Goal: Use online tool/utility: Utilize a website feature to perform a specific function

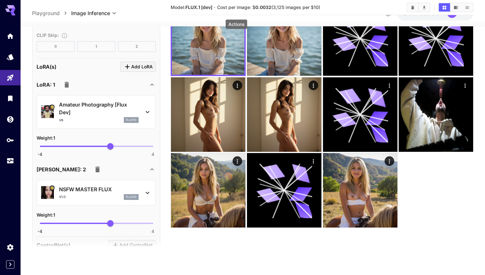
scroll to position [610, 0]
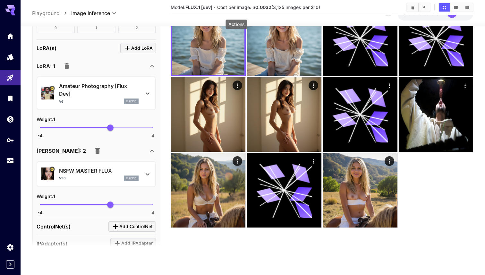
click at [70, 66] on button "button" at bounding box center [66, 66] width 13 height 13
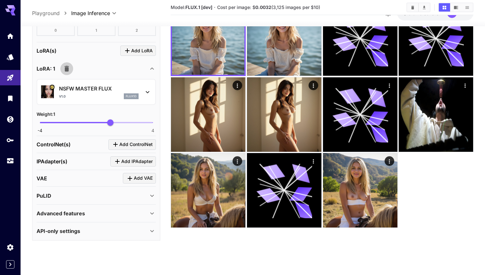
click at [66, 73] on button "button" at bounding box center [66, 68] width 13 height 13
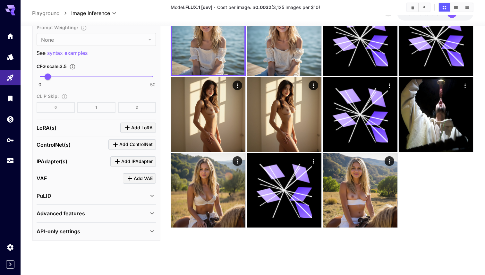
click at [82, 190] on div "PuLID" at bounding box center [96, 195] width 119 height 15
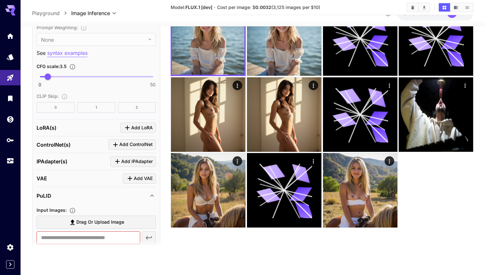
scroll to position [645, 0]
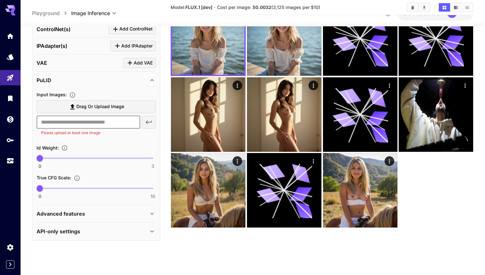
click at [102, 126] on input "text" at bounding box center [89, 121] width 104 height 13
paste input "**********"
type input "**********"
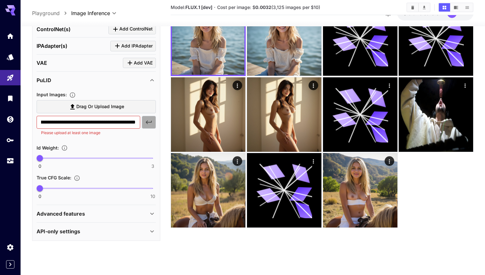
scroll to position [0, 0]
click at [149, 121] on icon "button" at bounding box center [149, 122] width 6 height 4
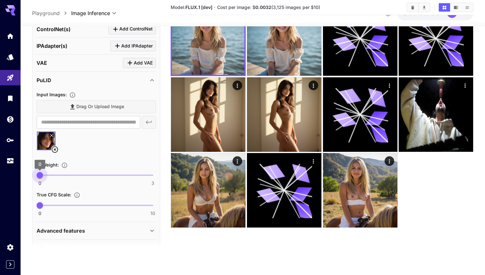
type input "*"
drag, startPoint x: 58, startPoint y: 174, endPoint x: 67, endPoint y: 175, distance: 9.3
click at [67, 175] on span "0 3 1" at bounding box center [96, 175] width 113 height 10
type input "*"
drag, startPoint x: 98, startPoint y: 207, endPoint x: 62, endPoint y: 207, distance: 35.9
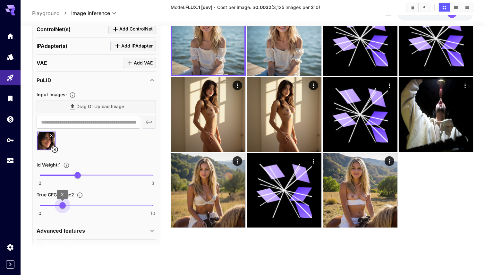
click at [62, 207] on span "0 10 2" at bounding box center [96, 205] width 113 height 10
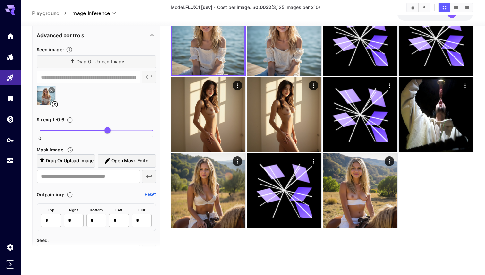
scroll to position [216, 0]
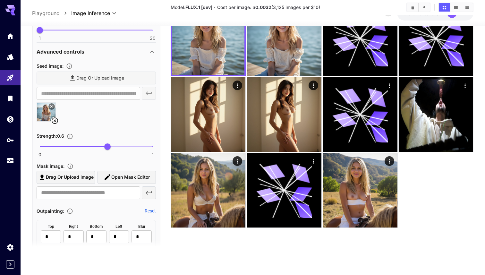
click at [56, 124] on icon at bounding box center [55, 121] width 8 height 8
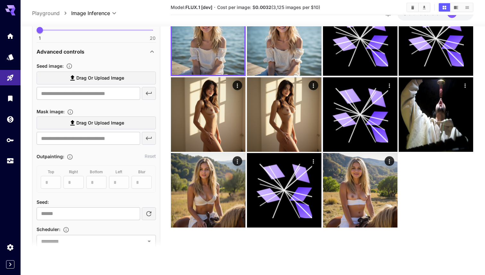
click at [135, 51] on div "Advanced controls" at bounding box center [93, 51] width 112 height 8
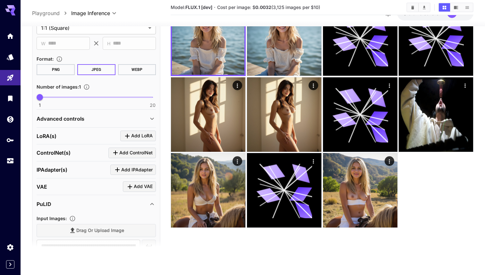
scroll to position [0, 0]
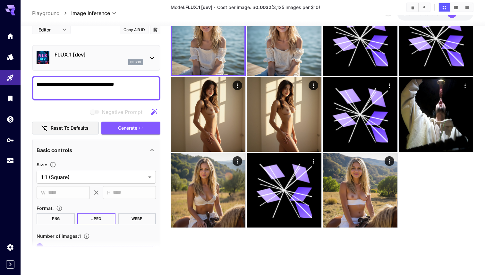
drag, startPoint x: 127, startPoint y: 87, endPoint x: 31, endPoint y: 86, distance: 96.2
click at [31, 86] on section "**********" at bounding box center [253, 125] width 465 height 299
type textarea "**********"
click at [124, 128] on span "Generate" at bounding box center [127, 128] width 19 height 8
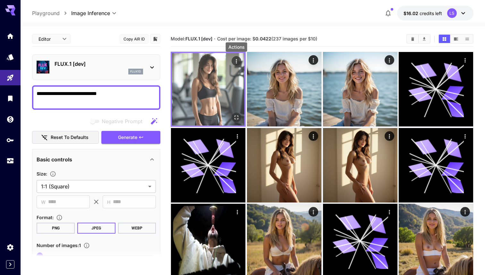
click at [235, 61] on icon "Actions" at bounding box center [236, 61] width 6 height 6
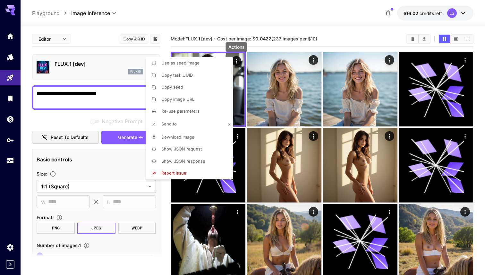
click at [204, 152] on li "Show JSON request" at bounding box center [191, 149] width 91 height 12
click at [207, 163] on li "Show JSON response" at bounding box center [191, 161] width 91 height 12
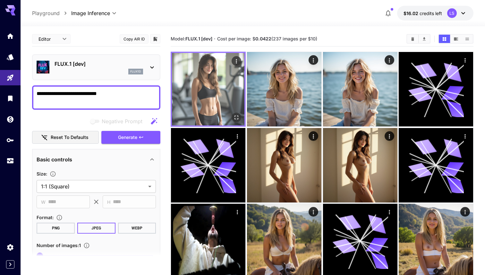
click at [198, 74] on img at bounding box center [208, 89] width 73 height 73
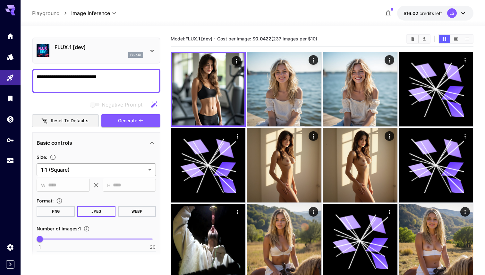
scroll to position [9, 0]
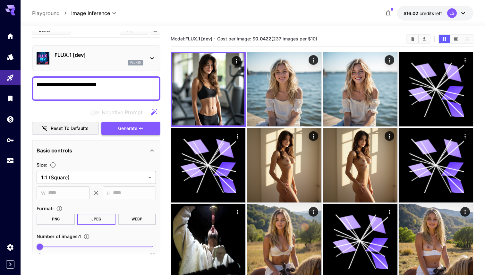
click at [123, 125] on span "Generate" at bounding box center [127, 128] width 19 height 8
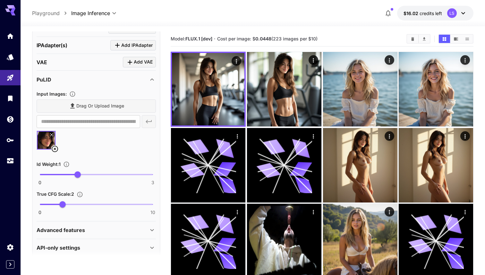
scroll to position [290, 0]
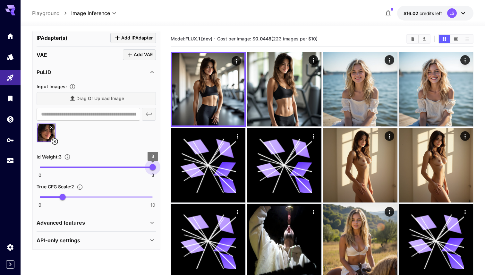
drag, startPoint x: 75, startPoint y: 166, endPoint x: 170, endPoint y: 171, distance: 95.7
click at [170, 171] on main "**********" at bounding box center [252, 195] width 441 height 328
drag, startPoint x: 45, startPoint y: 163, endPoint x: 149, endPoint y: 168, distance: 104.4
click at [149, 168] on span "0 3 3" at bounding box center [96, 167] width 113 height 10
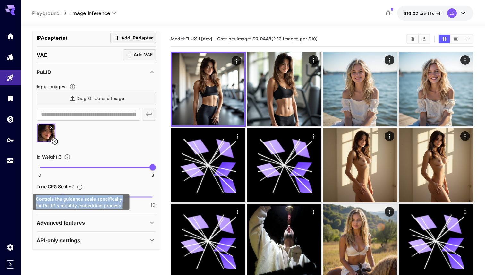
drag, startPoint x: 34, startPoint y: 199, endPoint x: 122, endPoint y: 206, distance: 88.2
click at [122, 206] on div "Controls the guidance scale specifically for PuLID's identity embedding process." at bounding box center [81, 202] width 96 height 16
copy div "Controls the guidance scale specifically for PuLID's identity embedding process."
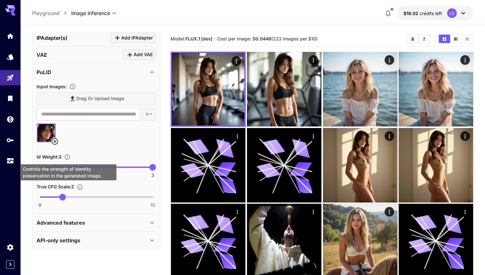
click at [89, 165] on div "Controls the strength of identity preservation in the generated image." at bounding box center [68, 172] width 96 height 16
click at [98, 165] on div "Controls the strength of identity preservation in the generated image." at bounding box center [68, 172] width 96 height 16
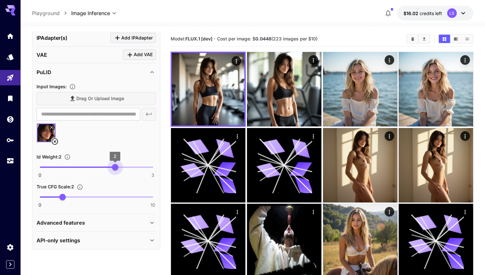
drag, startPoint x: 149, startPoint y: 163, endPoint x: 125, endPoint y: 155, distance: 25.5
click at [125, 155] on section "Id Weight : 2 0 3 2" at bounding box center [96, 165] width 119 height 25
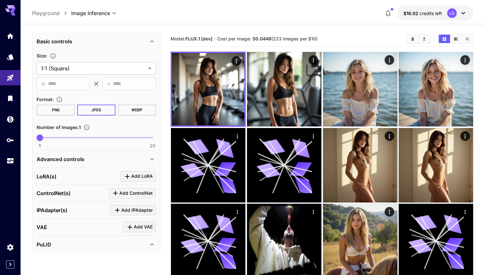
scroll to position [0, 0]
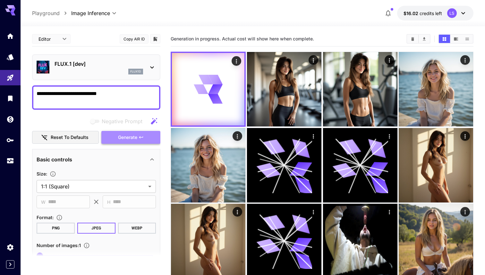
click at [124, 134] on span "Generate" at bounding box center [127, 137] width 19 height 8
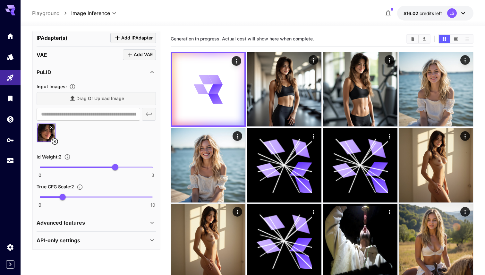
click at [124, 137] on div at bounding box center [96, 135] width 119 height 24
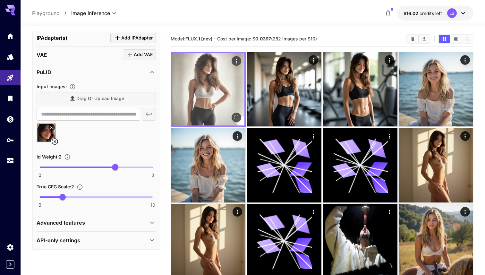
click at [197, 76] on img at bounding box center [208, 89] width 73 height 73
click at [237, 116] on icon "Open in fullscreen" at bounding box center [236, 117] width 6 height 6
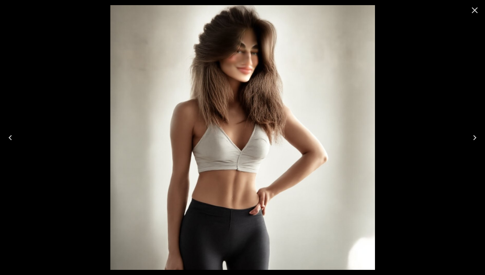
click at [477, 10] on icon "Close" at bounding box center [475, 10] width 10 height 10
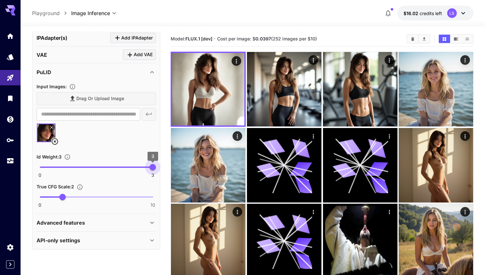
drag, startPoint x: 115, startPoint y: 162, endPoint x: 156, endPoint y: 158, distance: 41.0
click at [156, 164] on span "3" at bounding box center [152, 167] width 6 height 6
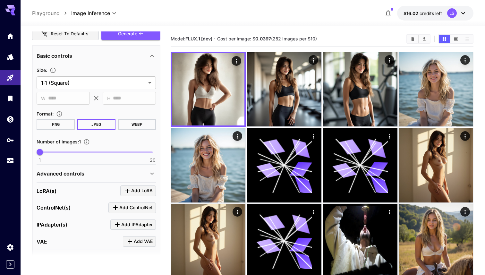
scroll to position [0, 0]
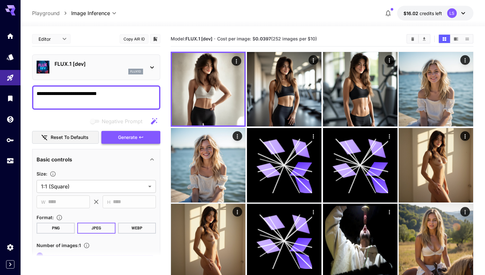
click at [124, 135] on span "Generate" at bounding box center [127, 137] width 19 height 8
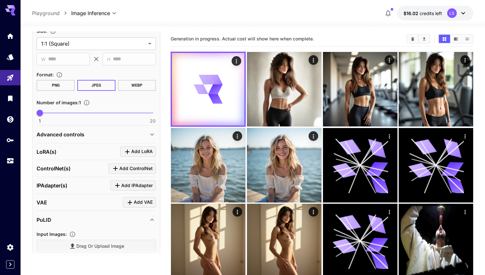
scroll to position [194, 0]
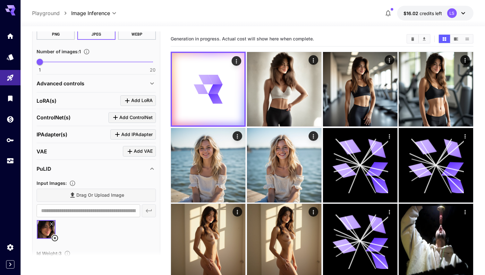
click at [103, 76] on div "Advanced controls" at bounding box center [96, 83] width 119 height 15
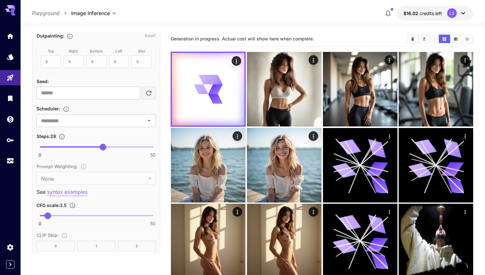
scroll to position [350, 0]
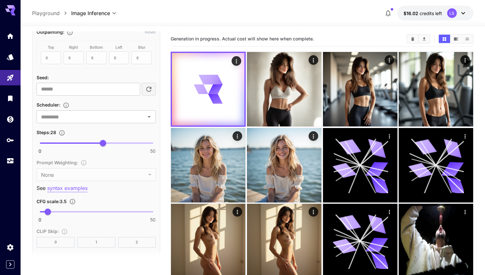
click at [86, 128] on div "Steps : 28" at bounding box center [96, 132] width 119 height 8
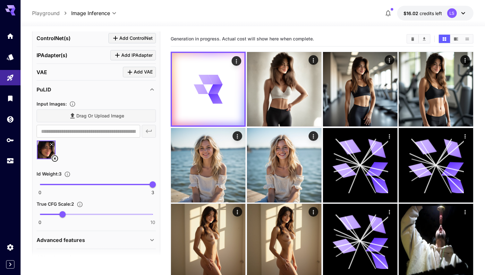
scroll to position [608, 0]
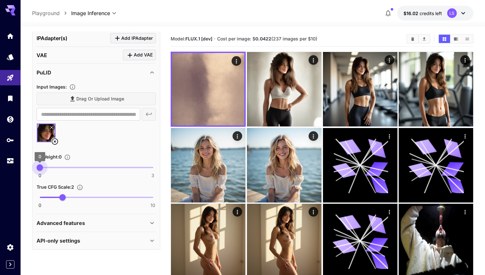
drag, startPoint x: 59, startPoint y: 166, endPoint x: 33, endPoint y: 166, distance: 26.6
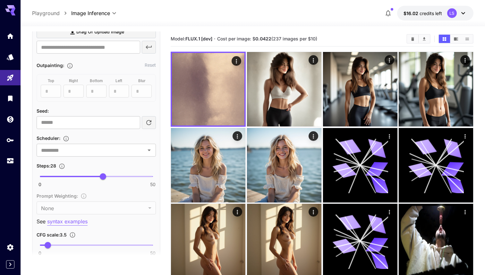
scroll to position [44, 0]
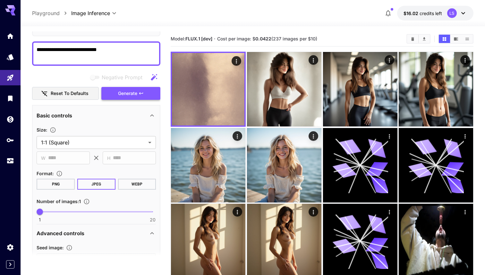
click at [125, 94] on span "Generate" at bounding box center [127, 94] width 19 height 8
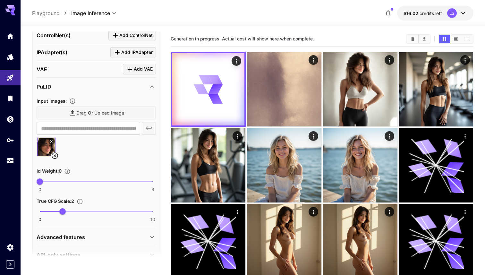
scroll to position [608, 0]
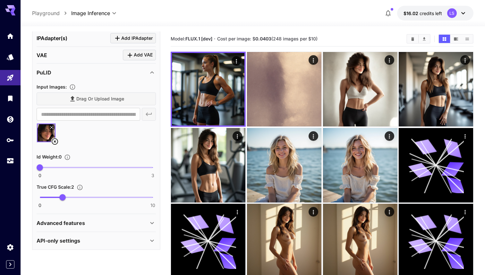
type input "*"
click at [63, 167] on span "0 3 1" at bounding box center [96, 168] width 113 height 10
drag, startPoint x: 51, startPoint y: 196, endPoint x: 159, endPoint y: 201, distance: 108.5
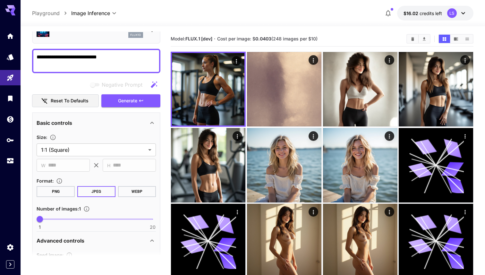
scroll to position [0, 0]
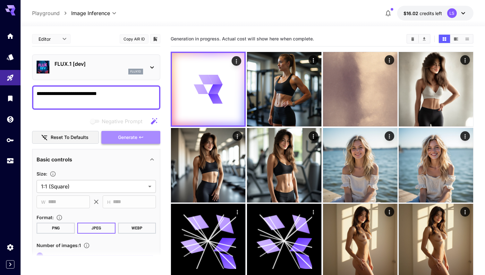
click at [121, 139] on span "Generate" at bounding box center [127, 137] width 19 height 8
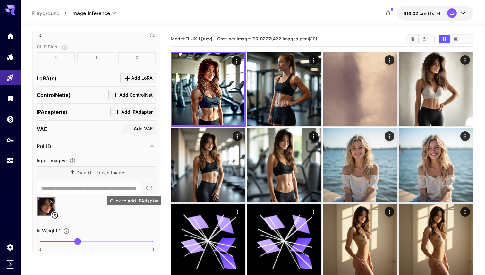
scroll to position [607, 0]
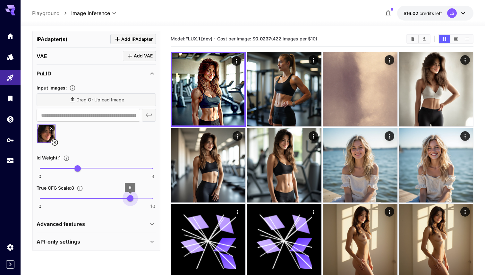
drag, startPoint x: 136, startPoint y: 199, endPoint x: 130, endPoint y: 195, distance: 7.7
click at [130, 195] on span "0 10 8" at bounding box center [96, 198] width 113 height 10
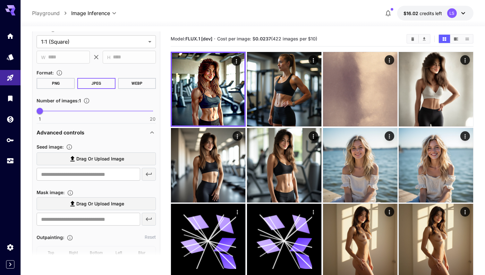
scroll to position [0, 0]
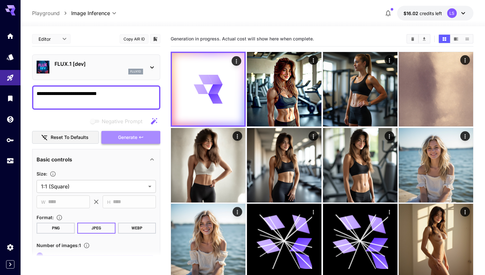
click at [133, 135] on span "Generate" at bounding box center [127, 137] width 19 height 8
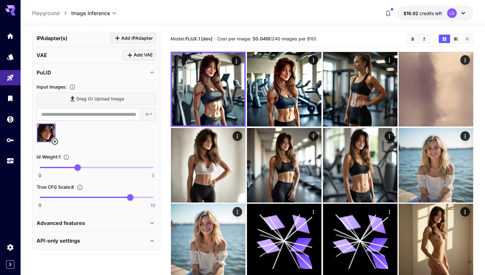
scroll to position [8, 0]
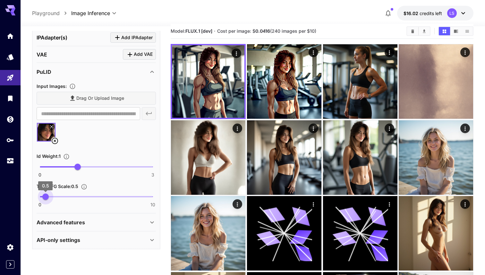
click at [46, 196] on span "0 10 0.5" at bounding box center [96, 197] width 113 height 10
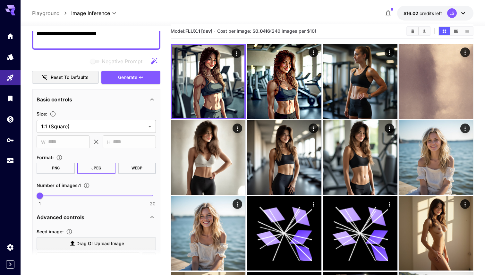
scroll to position [0, 0]
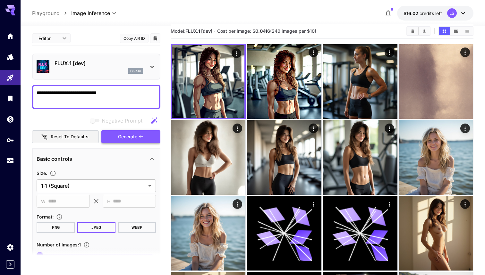
click at [123, 140] on span "Generate" at bounding box center [127, 137] width 19 height 8
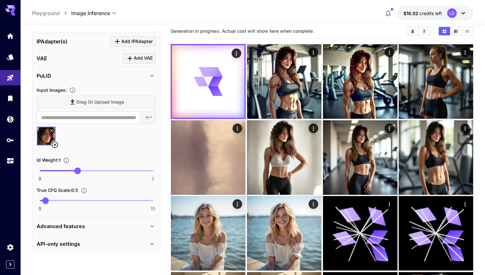
scroll to position [608, 0]
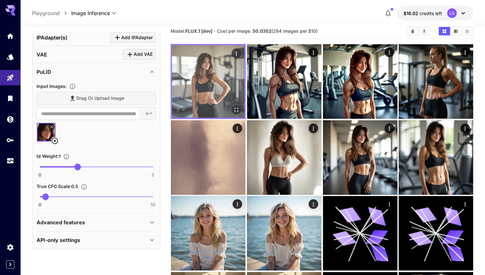
click at [236, 103] on img at bounding box center [208, 81] width 73 height 73
click at [236, 109] on icon "Open in fullscreen" at bounding box center [236, 110] width 6 height 6
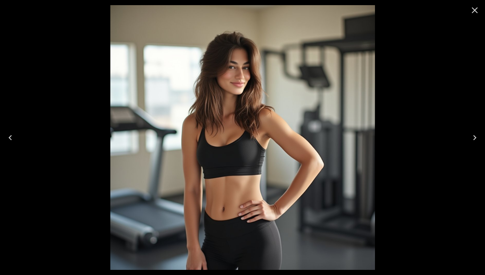
click at [479, 10] on icon "Close" at bounding box center [475, 10] width 10 height 10
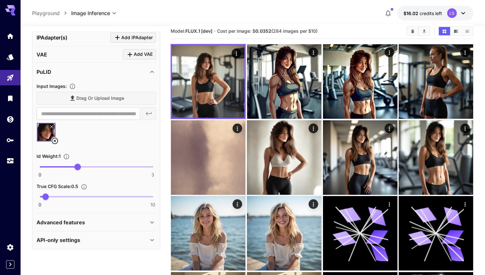
click at [64, 196] on span "0 10 0.5" at bounding box center [96, 197] width 113 height 10
type input "*"
drag, startPoint x: 68, startPoint y: 193, endPoint x: 63, endPoint y: 194, distance: 5.5
click at [63, 194] on span "2" at bounding box center [62, 196] width 6 height 6
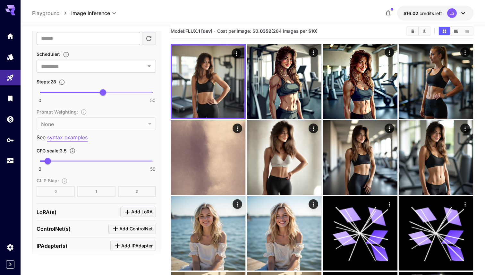
scroll to position [380, 0]
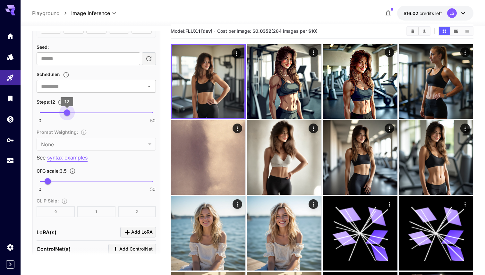
type input "*"
drag, startPoint x: 67, startPoint y: 111, endPoint x: 55, endPoint y: 111, distance: 11.9
click at [55, 111] on span "0 50 7" at bounding box center [96, 113] width 113 height 10
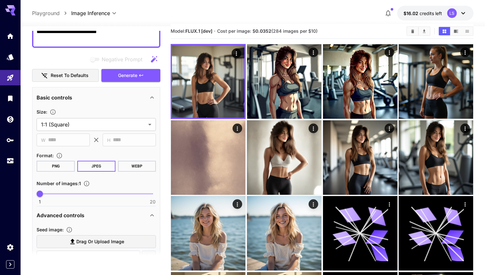
scroll to position [0, 0]
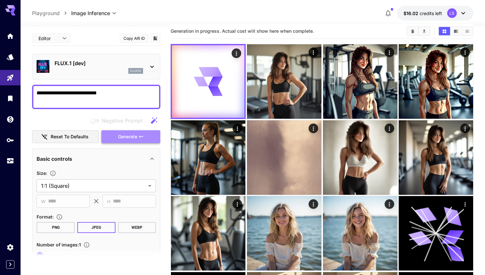
click at [136, 135] on span "Generate" at bounding box center [127, 137] width 19 height 8
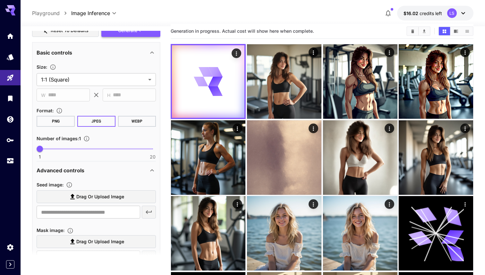
scroll to position [98, 0]
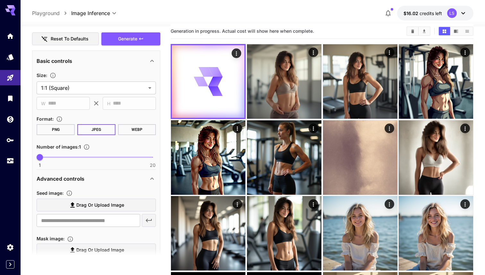
drag, startPoint x: 126, startPoint y: 38, endPoint x: 85, endPoint y: 110, distance: 82.9
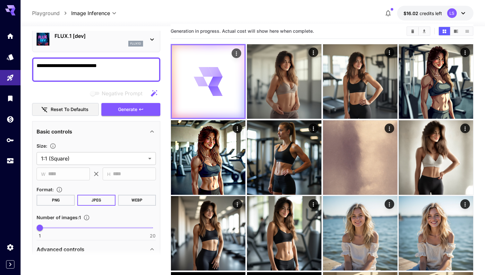
scroll to position [10, 0]
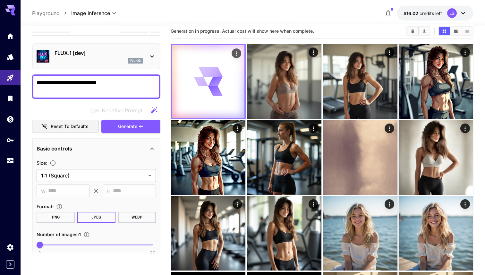
click at [232, 51] on button "Actions" at bounding box center [237, 53] width 10 height 10
click at [237, 51] on icon "Actions" at bounding box center [236, 53] width 6 height 6
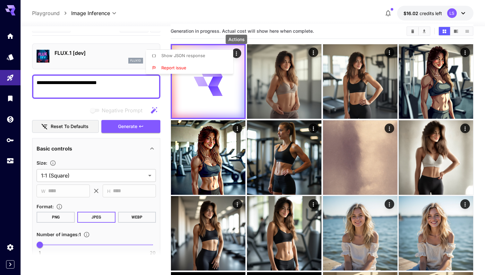
click at [212, 109] on div at bounding box center [242, 137] width 485 height 275
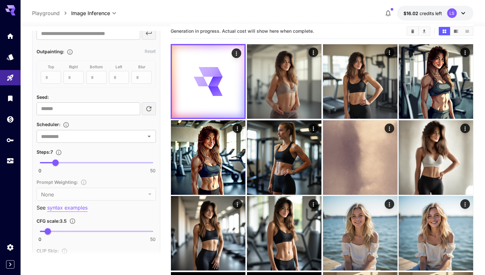
scroll to position [334, 0]
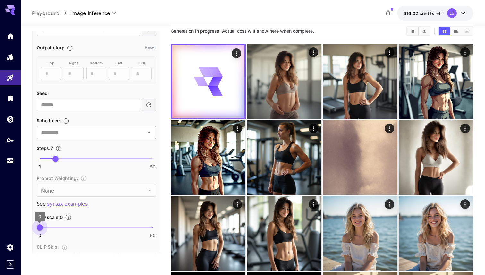
drag, startPoint x: 53, startPoint y: 225, endPoint x: 35, endPoint y: 224, distance: 18.0
click at [37, 224] on span "0" at bounding box center [40, 227] width 6 height 6
type input "***"
click at [41, 226] on span "0.5" at bounding box center [41, 227] width 6 height 6
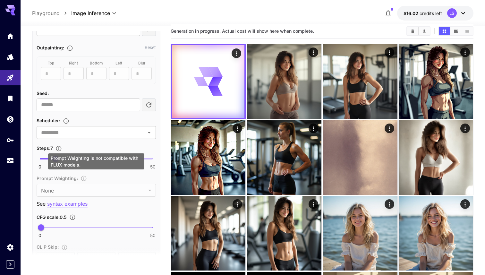
click at [74, 155] on div "Prompt Weighting is not compatible with FLUX models." at bounding box center [96, 161] width 96 height 16
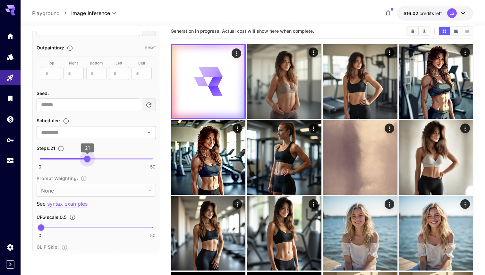
type input "**"
drag, startPoint x: 55, startPoint y: 157, endPoint x: 84, endPoint y: 158, distance: 28.6
click at [84, 158] on span "20" at bounding box center [85, 159] width 6 height 6
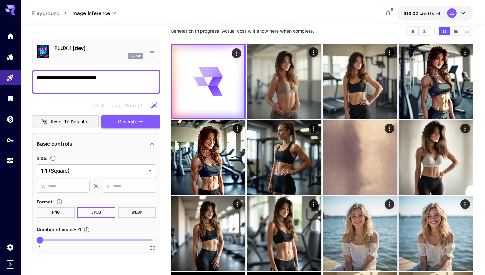
scroll to position [13, 0]
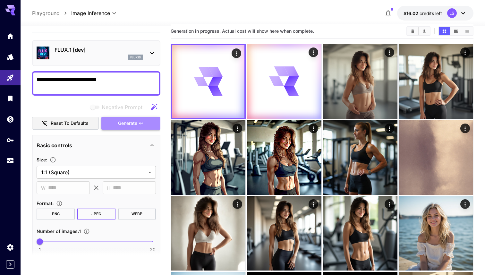
click at [132, 119] on span "Generate" at bounding box center [127, 123] width 19 height 8
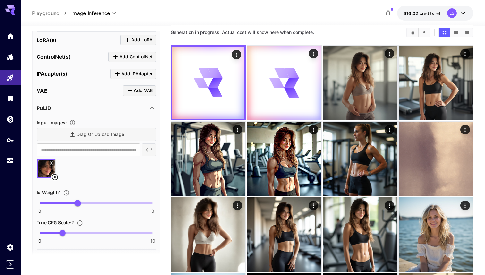
scroll to position [608, 0]
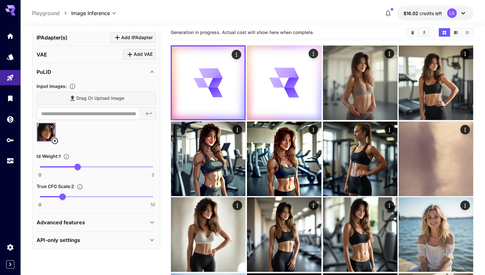
click at [100, 220] on div "Advanced features" at bounding box center [93, 222] width 112 height 8
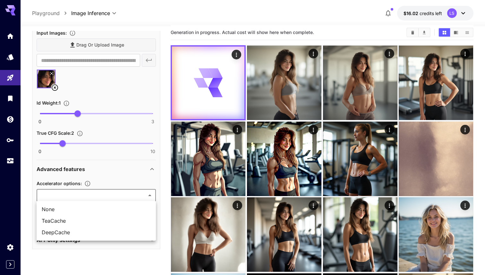
click at [106, 193] on body "**********" at bounding box center [242, 256] width 485 height 525
click at [115, 163] on div at bounding box center [242, 137] width 485 height 275
click at [111, 241] on div "API-only settings" at bounding box center [93, 240] width 112 height 8
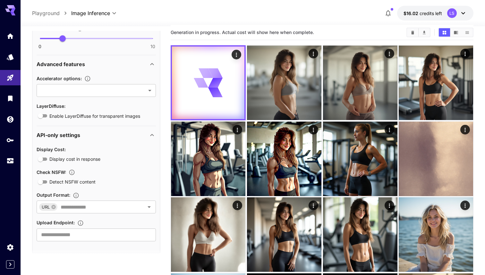
scroll to position [764, 0]
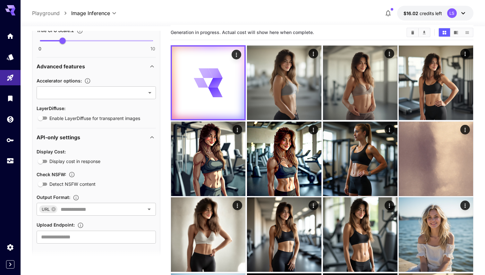
click at [125, 133] on div "API-only settings" at bounding box center [93, 137] width 112 height 8
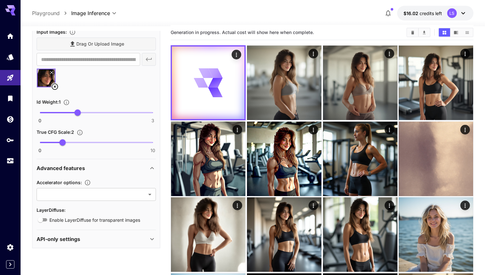
scroll to position [661, 0]
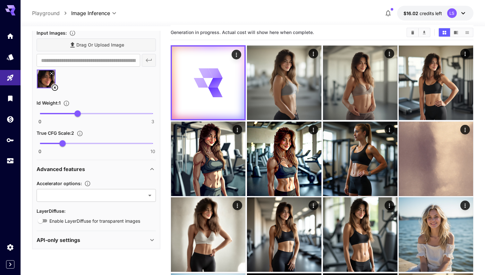
click at [110, 163] on div "Advanced features" at bounding box center [96, 168] width 119 height 15
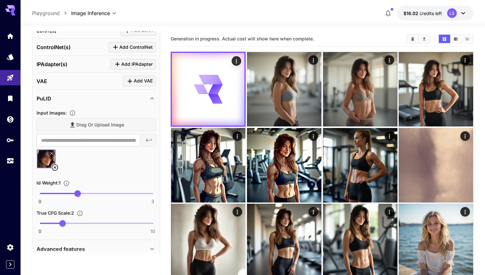
scroll to position [608, 0]
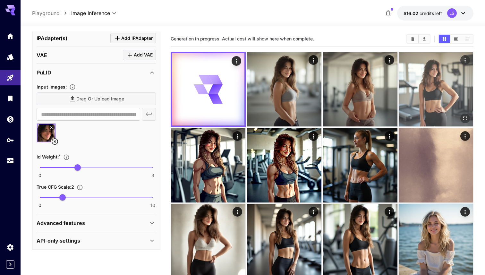
click at [417, 96] on img at bounding box center [436, 89] width 74 height 74
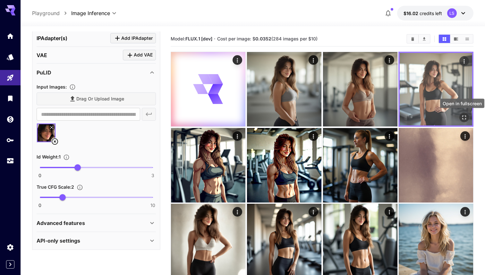
click at [462, 114] on button "Open in fullscreen" at bounding box center [464, 118] width 10 height 10
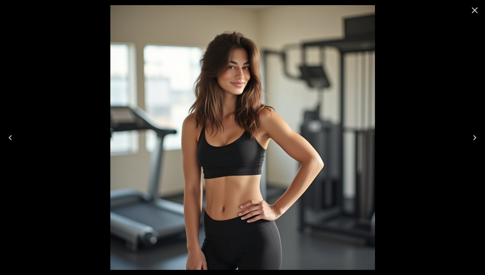
click at [474, 15] on icon "Close" at bounding box center [475, 10] width 10 height 10
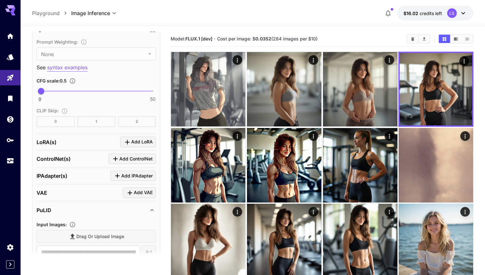
scroll to position [454, 0]
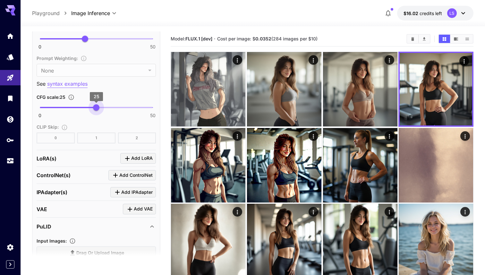
drag, startPoint x: 44, startPoint y: 103, endPoint x: 96, endPoint y: 107, distance: 52.4
click at [96, 107] on span "25" at bounding box center [96, 107] width 6 height 6
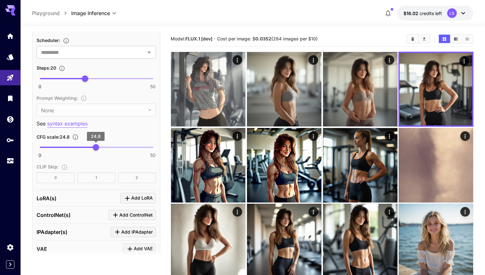
scroll to position [394, 0]
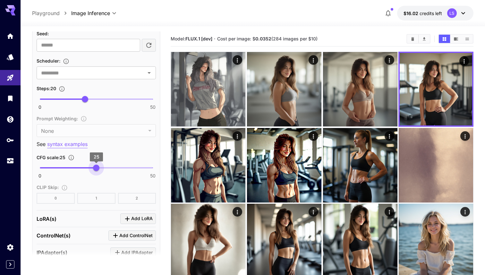
click at [96, 170] on span "25" at bounding box center [96, 168] width 6 height 6
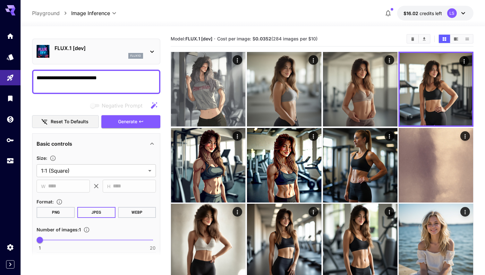
scroll to position [0, 0]
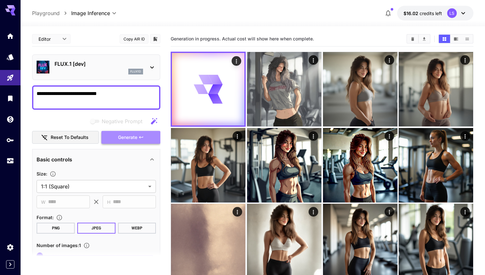
click at [127, 135] on span "Generate" at bounding box center [127, 137] width 19 height 8
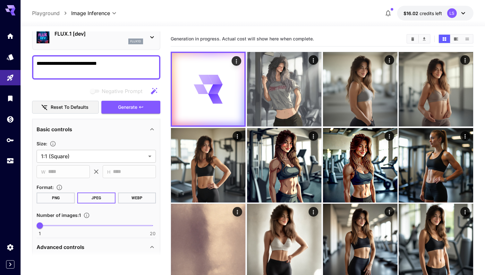
scroll to position [31, 0]
click at [113, 150] on body "**********" at bounding box center [242, 262] width 485 height 525
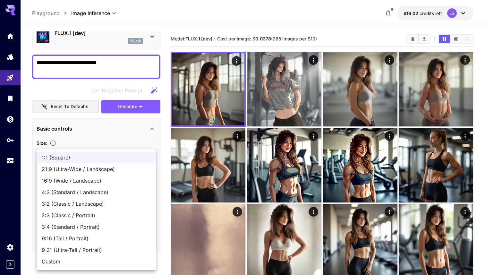
click at [127, 126] on div at bounding box center [242, 137] width 485 height 275
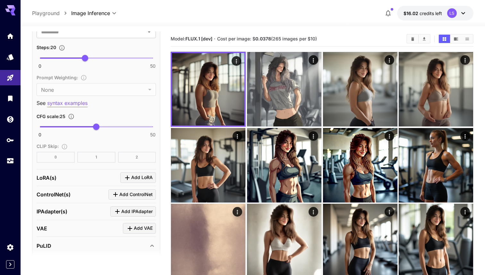
scroll to position [403, 0]
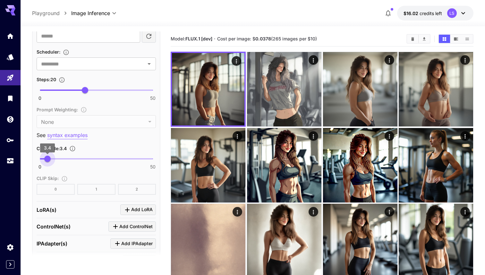
type input "***"
drag, startPoint x: 84, startPoint y: 157, endPoint x: 47, endPoint y: 156, distance: 36.9
click at [48, 156] on span "0 50 3.5" at bounding box center [96, 159] width 113 height 10
type input "**"
drag, startPoint x: 98, startPoint y: 87, endPoint x: 102, endPoint y: 87, distance: 3.9
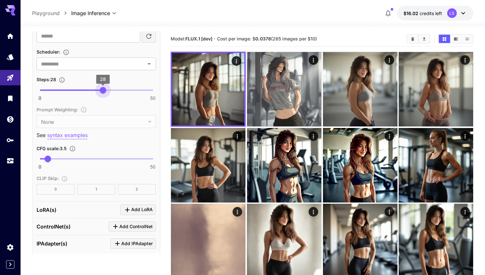
click at [102, 87] on span "0 50 28" at bounding box center [96, 90] width 113 height 10
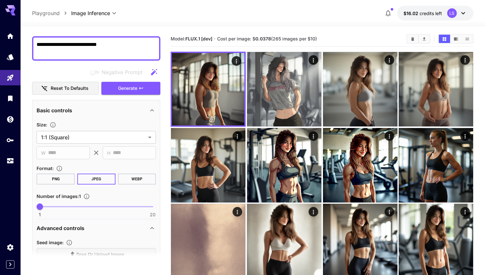
scroll to position [43, 0]
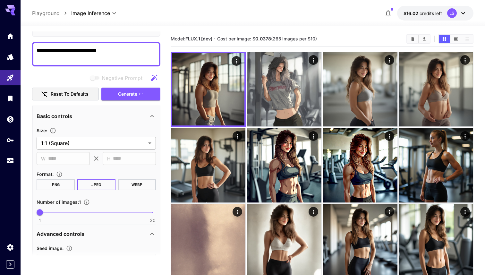
click at [134, 140] on body "**********" at bounding box center [242, 262] width 485 height 525
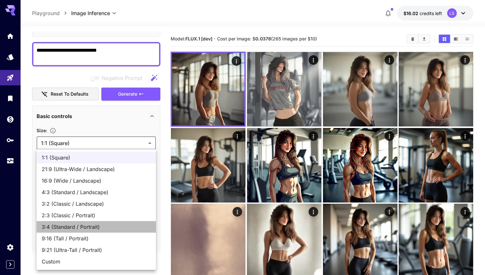
click at [107, 228] on span "3:4 (Standard / Portrait)" at bounding box center [96, 227] width 109 height 8
type input "**********"
type input "***"
type input "****"
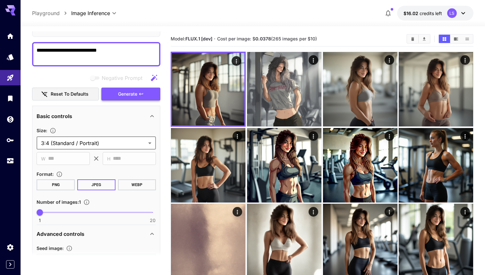
click at [124, 89] on button "Generate" at bounding box center [130, 94] width 59 height 13
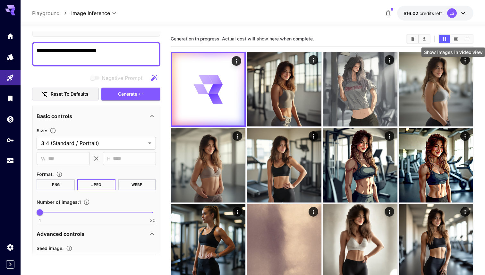
click at [459, 38] on button "Show images in video view" at bounding box center [455, 39] width 11 height 8
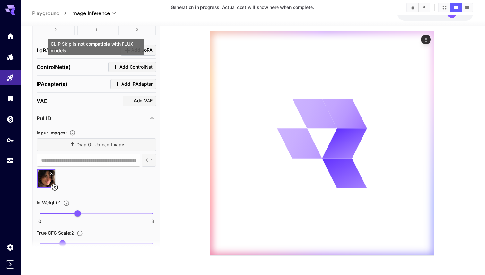
scroll to position [608, 0]
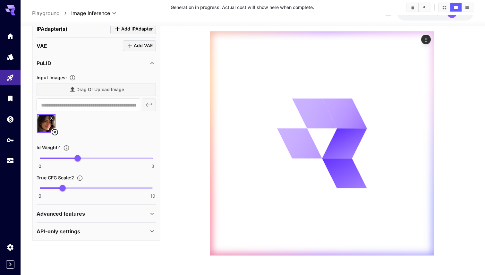
click at [93, 208] on div "Advanced features" at bounding box center [96, 213] width 119 height 15
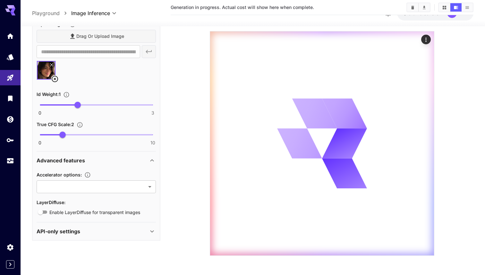
click at [126, 158] on div "Advanced features" at bounding box center [93, 160] width 112 height 8
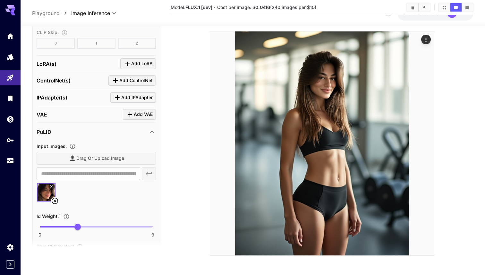
scroll to position [541, 0]
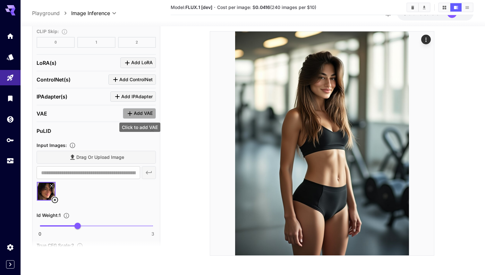
click at [136, 112] on span "Add VAE" at bounding box center [143, 113] width 19 height 8
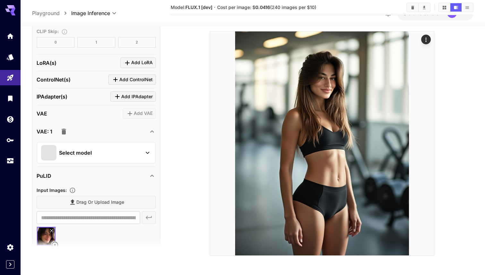
click at [81, 158] on div "Select model" at bounding box center [91, 152] width 100 height 15
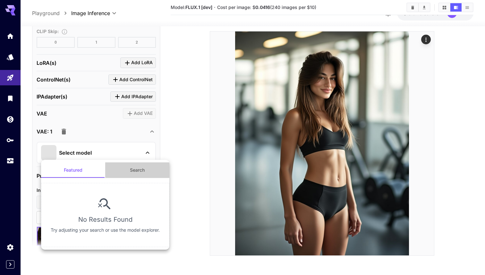
click at [128, 169] on button "Search" at bounding box center [137, 169] width 64 height 15
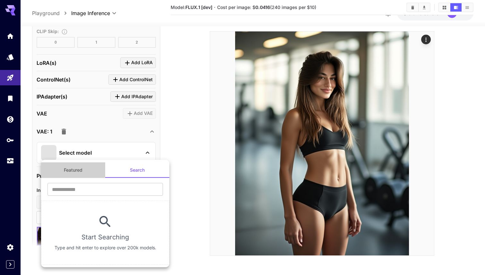
click at [83, 173] on button "Featured" at bounding box center [73, 169] width 64 height 15
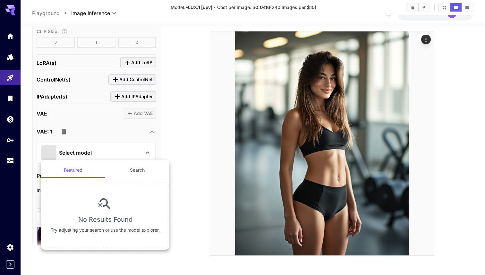
click at [188, 204] on div at bounding box center [242, 137] width 485 height 275
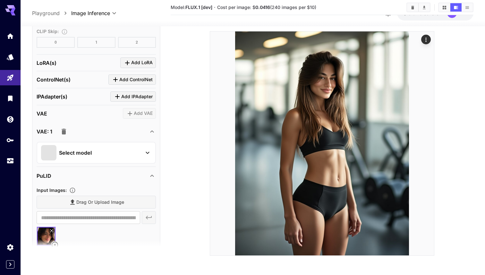
scroll to position [74, 0]
click at [63, 131] on icon "button" at bounding box center [64, 131] width 4 height 6
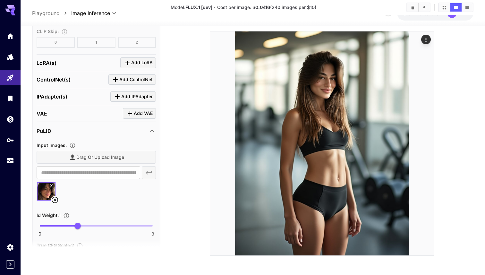
click at [132, 92] on span "Add IPAdapter" at bounding box center [136, 96] width 31 height 8
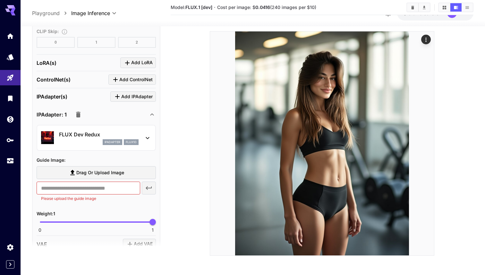
click at [112, 136] on p "FLUX Dev Redux" at bounding box center [99, 135] width 80 height 8
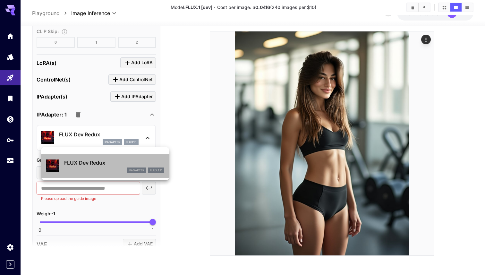
click at [112, 158] on div "FLUX Dev Redux ipAdapter FLUX.1 D" at bounding box center [105, 166] width 118 height 20
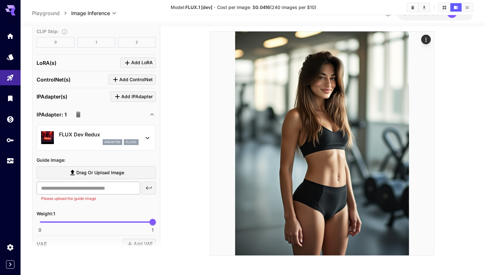
click at [98, 189] on input "text" at bounding box center [89, 188] width 104 height 13
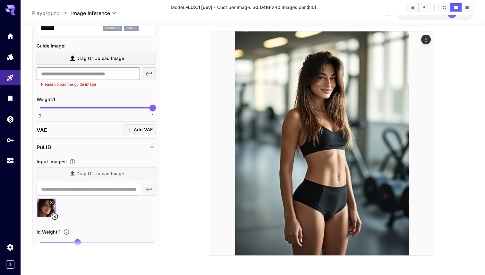
scroll to position [709, 0]
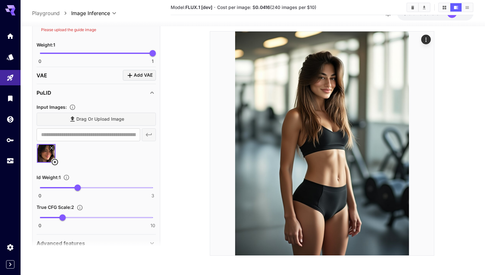
click at [59, 162] on div at bounding box center [96, 155] width 119 height 24
click at [56, 161] on icon at bounding box center [55, 162] width 8 height 8
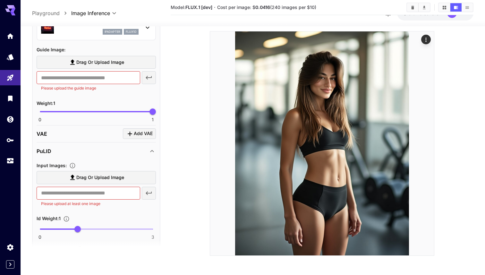
scroll to position [644, 0]
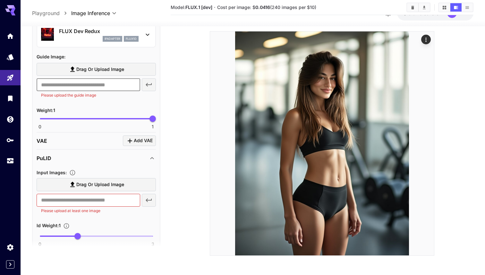
click at [95, 86] on input "text" at bounding box center [89, 84] width 104 height 13
type input "*"
paste input "**********"
type input "**********"
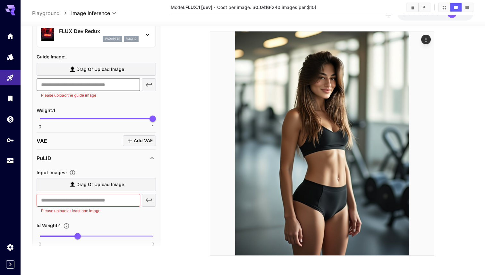
click at [142, 147] on div "VAE Add VAE" at bounding box center [96, 140] width 119 height 17
click at [142, 155] on div "PuLID" at bounding box center [93, 158] width 112 height 8
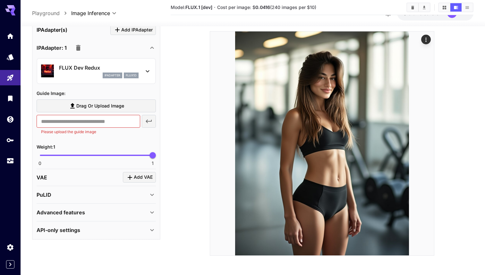
scroll to position [606, 0]
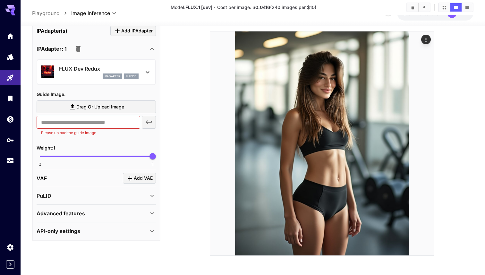
click at [122, 128] on div "​ Please upload the guide image" at bounding box center [89, 126] width 104 height 20
click at [122, 117] on input "text" at bounding box center [89, 122] width 104 height 13
paste input "**********"
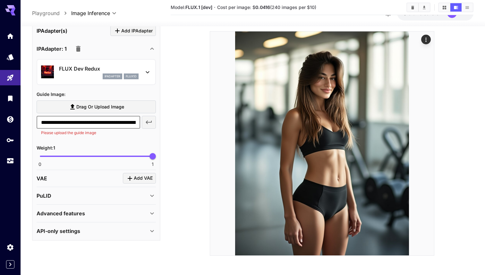
scroll to position [0, 174]
type input "**********"
click at [153, 122] on icon "button" at bounding box center [149, 122] width 8 height 8
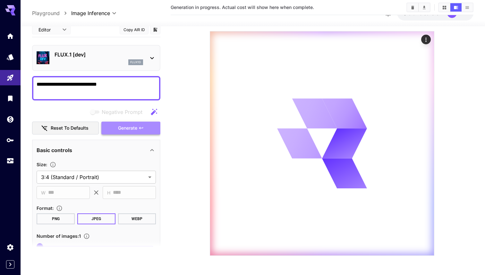
click at [114, 131] on button "Generate" at bounding box center [130, 127] width 59 height 13
click at [153, 156] on div "Basic controls" at bounding box center [96, 149] width 119 height 15
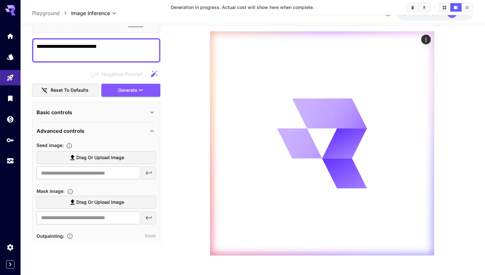
scroll to position [57, 0]
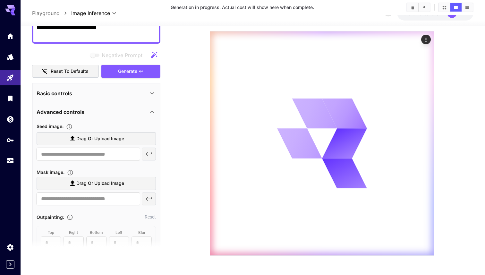
click at [129, 108] on div "Advanced controls" at bounding box center [93, 112] width 112 height 8
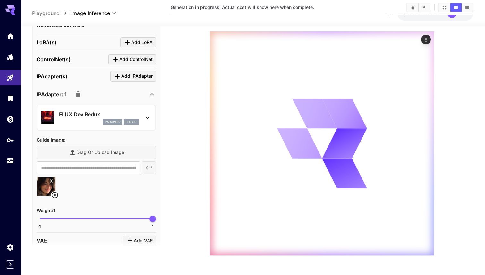
scroll to position [207, 0]
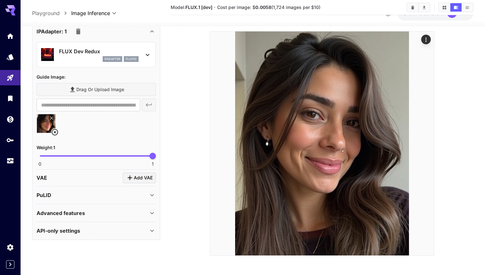
click at [55, 132] on icon at bounding box center [55, 132] width 6 height 6
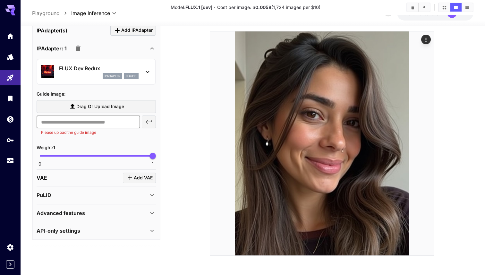
click at [74, 117] on input "text" at bounding box center [89, 121] width 104 height 13
paste input "**********"
type input "**********"
click at [145, 121] on icon "button" at bounding box center [149, 122] width 8 height 8
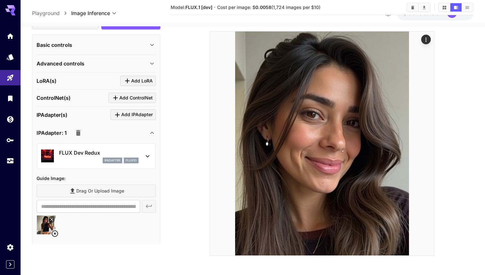
scroll to position [0, 0]
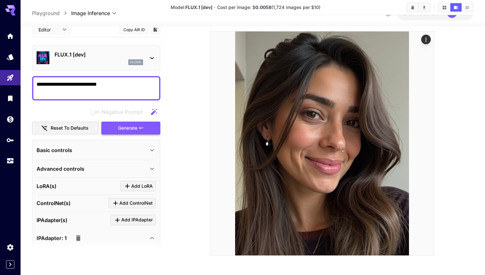
click at [130, 130] on span "Generate" at bounding box center [127, 128] width 19 height 8
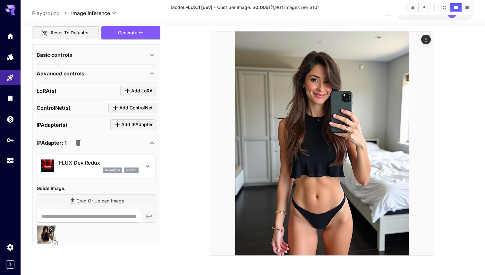
scroll to position [181, 0]
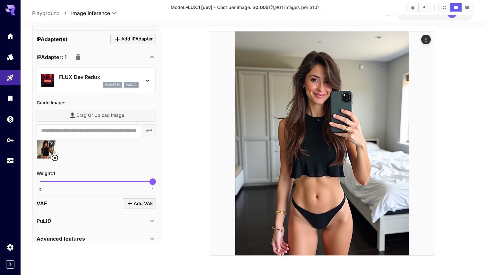
click at [54, 184] on span "0 1 1" at bounding box center [96, 182] width 113 height 10
type input "***"
click at [51, 182] on span "0.1" at bounding box center [51, 181] width 6 height 6
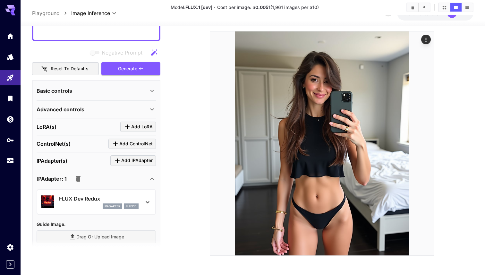
scroll to position [44, 0]
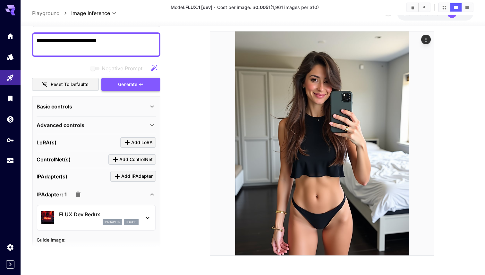
click at [148, 87] on button "Generate" at bounding box center [130, 84] width 59 height 13
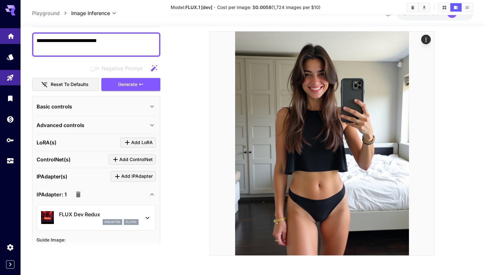
click at [15, 39] on link at bounding box center [10, 36] width 21 height 16
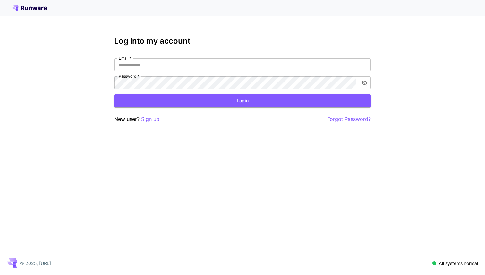
type input "**********"
click at [161, 101] on button "Login" at bounding box center [242, 100] width 257 height 13
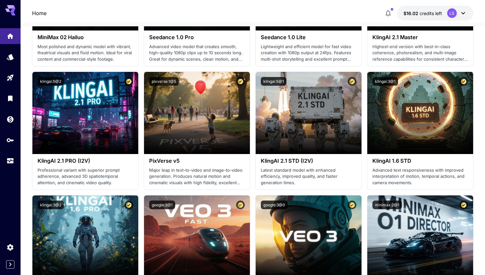
scroll to position [266, 0]
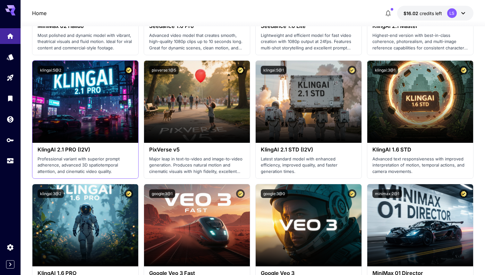
click at [75, 149] on h3 "KlingAI 2.1 PRO (I2V)" at bounding box center [86, 150] width 96 height 6
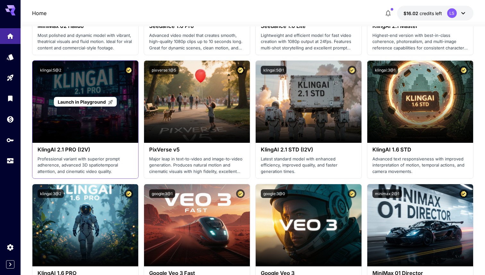
click at [89, 102] on span "Launch in Playground" at bounding box center [82, 101] width 48 height 5
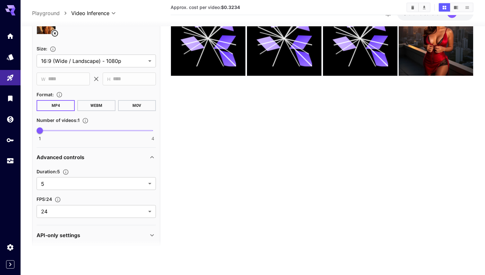
scroll to position [190, 0]
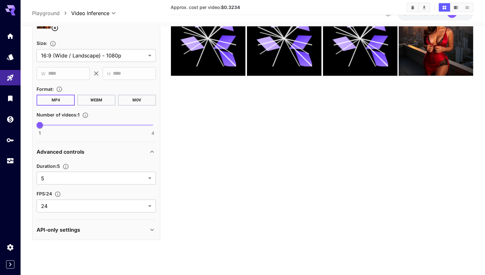
click at [104, 230] on div "API-only settings" at bounding box center [93, 230] width 112 height 8
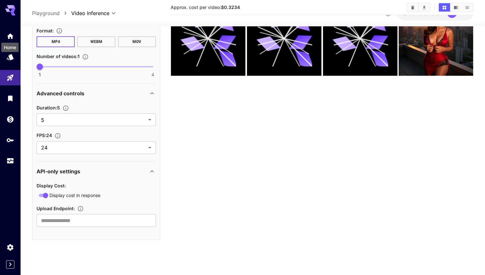
click at [9, 40] on div "Home" at bounding box center [10, 45] width 19 height 14
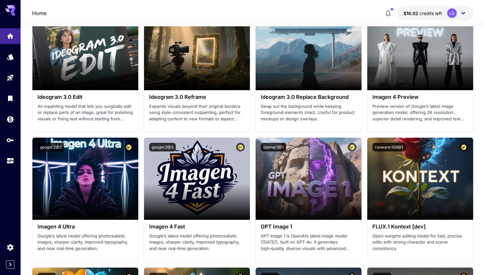
scroll to position [1077, 0]
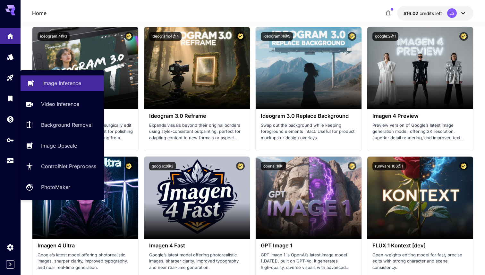
click at [36, 76] on link "Image Inference" at bounding box center [62, 83] width 83 height 16
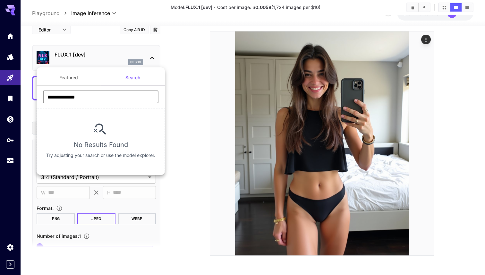
type input "**********"
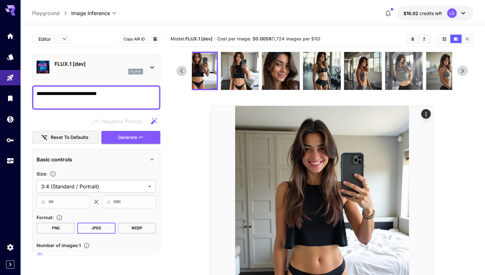
click at [121, 69] on div "flux1d" at bounding box center [99, 72] width 89 height 6
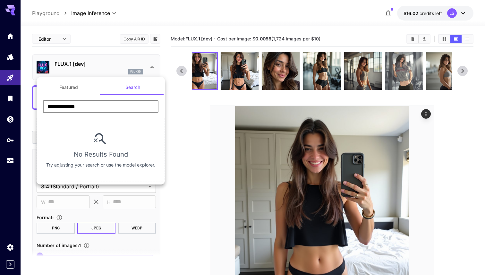
click at [98, 105] on input "**********" at bounding box center [100, 106] width 115 height 13
drag, startPoint x: 100, startPoint y: 104, endPoint x: 61, endPoint y: 105, distance: 39.1
click at [61, 105] on input "**********" at bounding box center [100, 106] width 115 height 13
type input "*"
click at [56, 86] on button "Featured" at bounding box center [69, 87] width 64 height 15
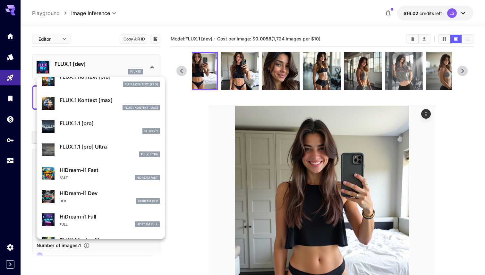
scroll to position [410, 0]
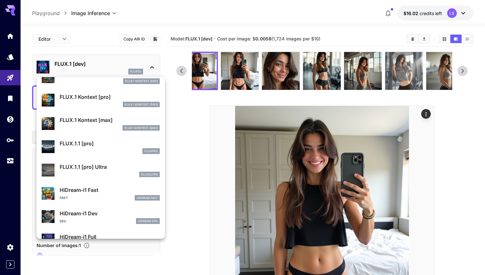
click at [110, 163] on p "FLUX.1.1 [pro] Ultra" at bounding box center [110, 167] width 100 height 8
type input "**********"
type input "****"
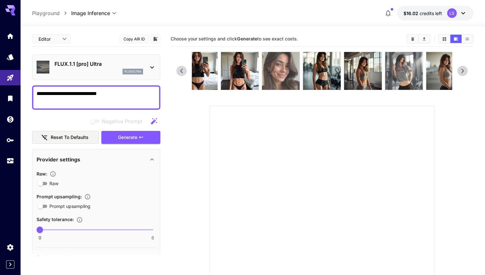
click at [296, 75] on img at bounding box center [281, 71] width 38 height 38
